Goal: Task Accomplishment & Management: Manage account settings

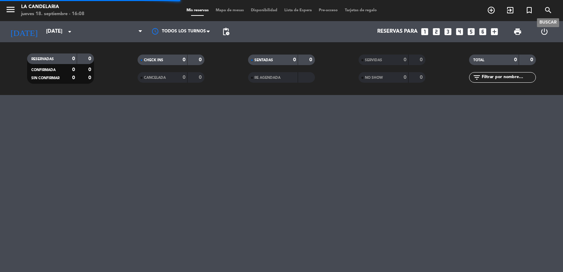
click at [548, 8] on icon "search" at bounding box center [548, 10] width 8 height 8
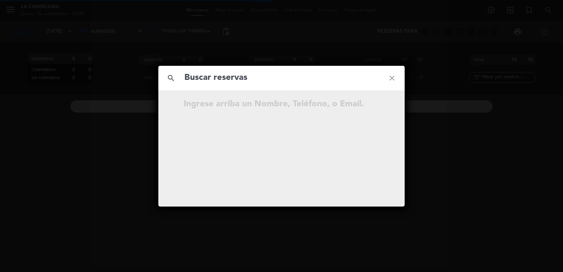
click at [241, 80] on input "text" at bounding box center [282, 78] width 196 height 14
type input "WmATj1"
click at [373, 105] on icon "open_in_new" at bounding box center [374, 105] width 8 height 8
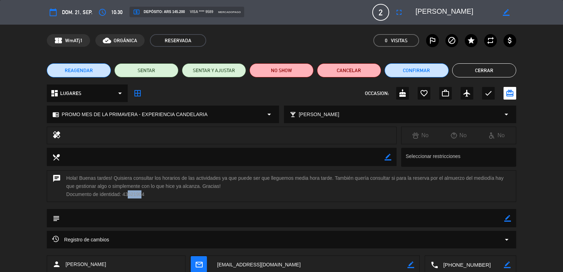
drag, startPoint x: 124, startPoint y: 194, endPoint x: 139, endPoint y: 193, distance: 15.2
click at [139, 193] on div "chat Hola! Buenas tardes! Quisiera consultar los horarios de las actividades ya…" at bounding box center [281, 186] width 469 height 32
click at [150, 195] on div "chat Hola! Buenas tardes! Quisiera consultar los horarios de las actividades ya…" at bounding box center [281, 186] width 469 height 32
drag, startPoint x: 123, startPoint y: 194, endPoint x: 145, endPoint y: 192, distance: 22.3
click at [145, 192] on div "chat Hola! Buenas tardes! Quisiera consultar los horarios de las actividades ya…" at bounding box center [281, 186] width 469 height 32
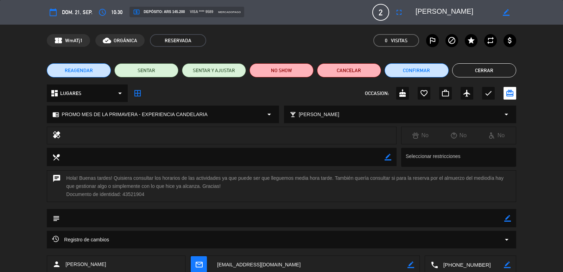
copy div "43521904"
drag, startPoint x: 64, startPoint y: 264, endPoint x: 97, endPoint y: 263, distance: 32.8
click at [97, 263] on div "person [PERSON_NAME]" at bounding box center [116, 265] width 138 height 18
copy span "[PERSON_NAME]"
click at [275, 264] on textarea at bounding box center [310, 265] width 196 height 18
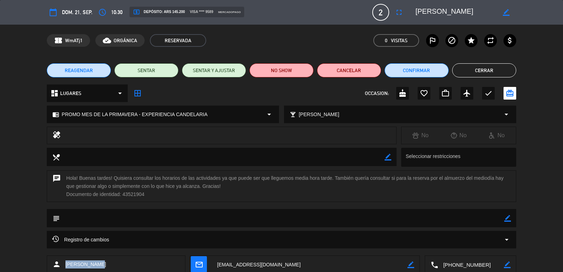
copy span "[PERSON_NAME]"
click at [506, 217] on icon "border_color" at bounding box center [508, 218] width 7 height 7
click at [126, 221] on textarea at bounding box center [282, 218] width 444 height 18
paste textarea "B 0007-00006257"
type textarea "B 0007-00006257"
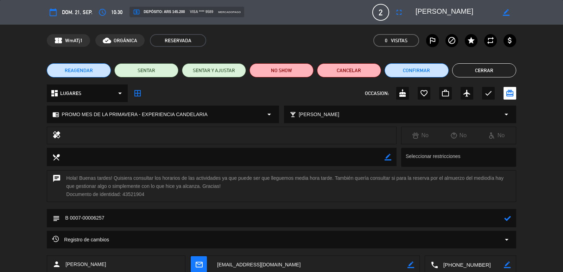
click at [506, 218] on icon at bounding box center [508, 218] width 7 height 7
click at [412, 69] on button "Confirmar" at bounding box center [417, 70] width 64 height 14
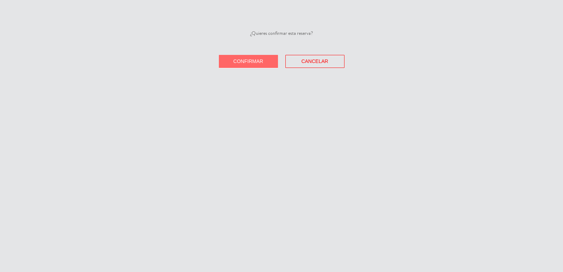
click at [266, 64] on button "Confirmar" at bounding box center [248, 61] width 59 height 13
